Goal: Task Accomplishment & Management: Manage account settings

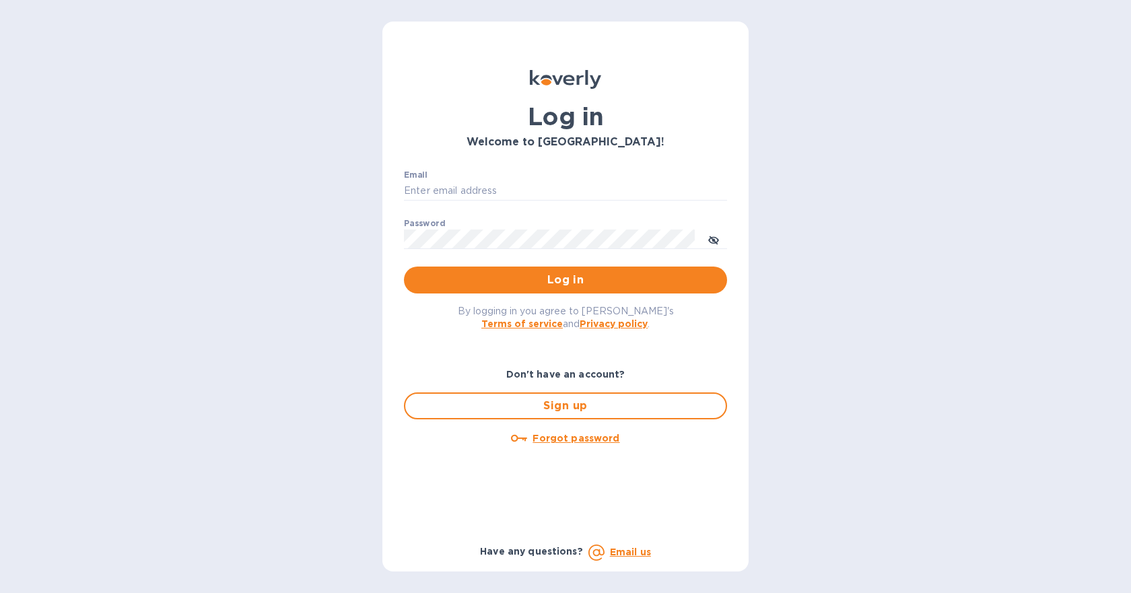
type input "MSMITH@CARGOBROKERS.COM"
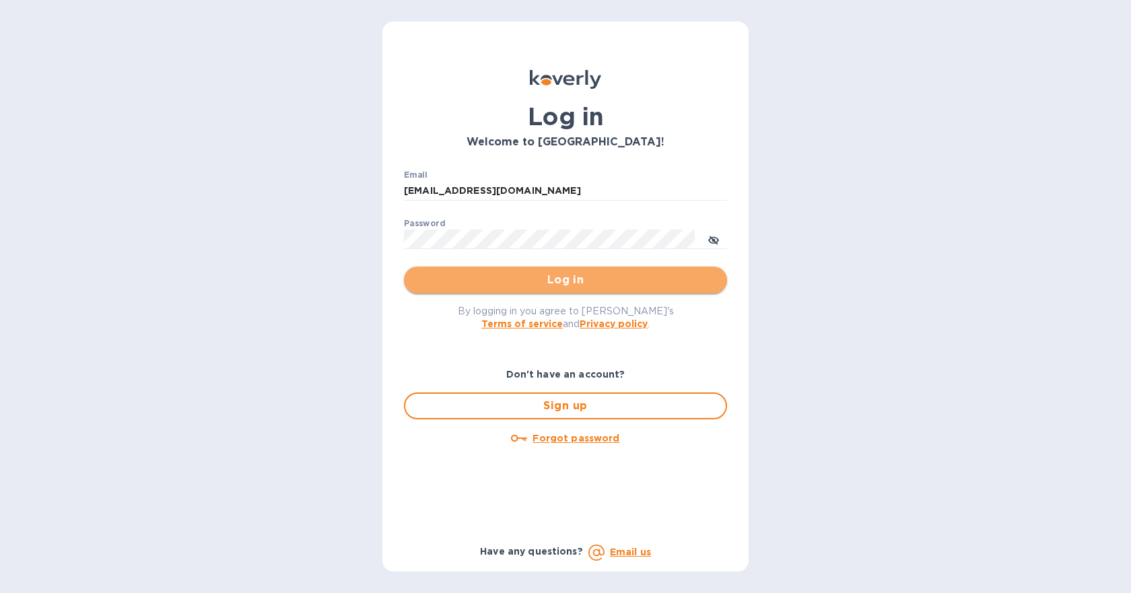
click at [548, 289] on button "Log in" at bounding box center [565, 279] width 323 height 27
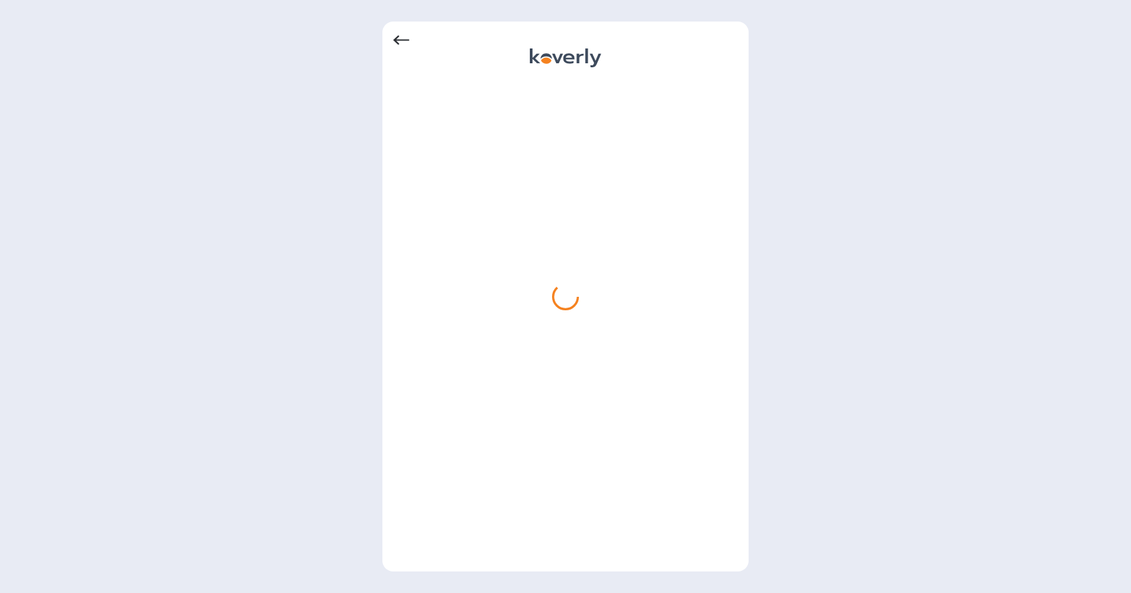
click at [404, 37] on icon at bounding box center [401, 40] width 16 height 16
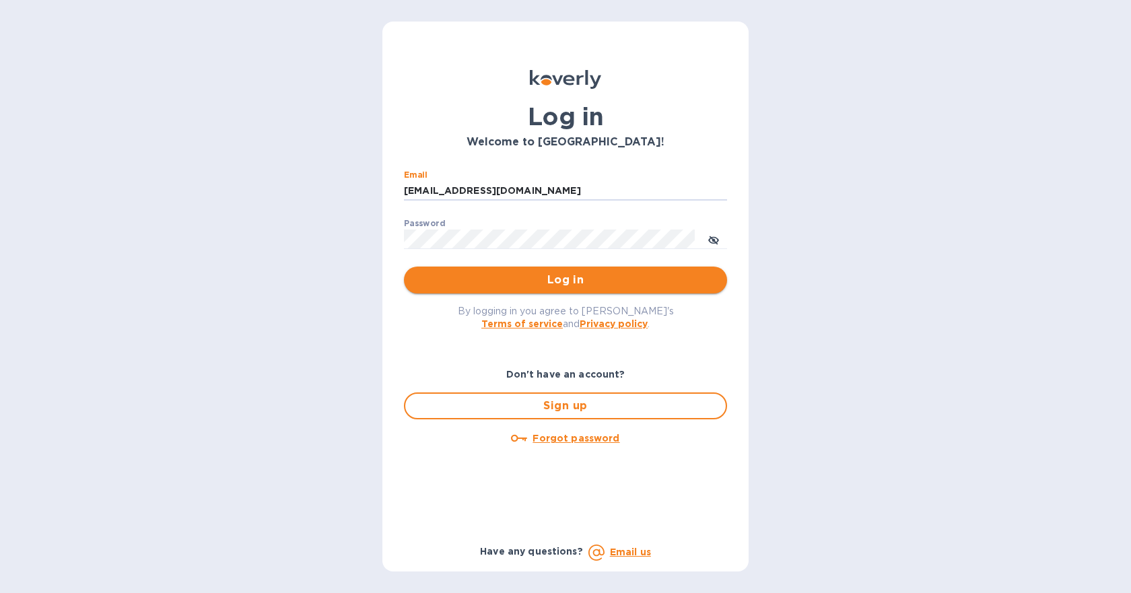
click at [547, 277] on span "Log in" at bounding box center [565, 280] width 301 height 16
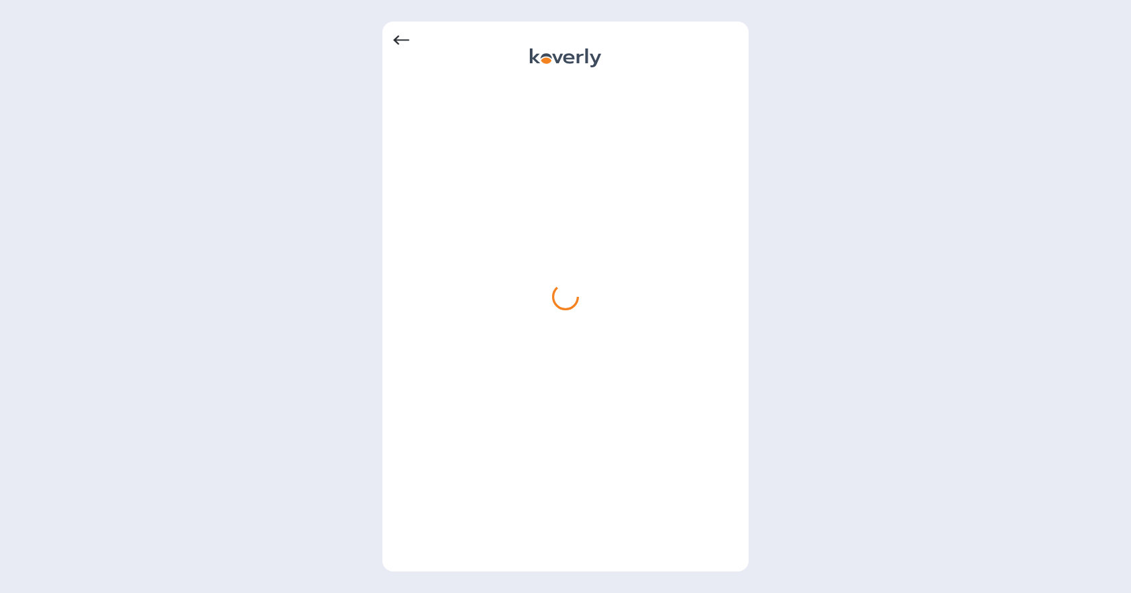
drag, startPoint x: 503, startPoint y: 170, endPoint x: 450, endPoint y: 141, distance: 60.2
click at [450, 141] on div at bounding box center [565, 321] width 345 height 480
